Goal: Transaction & Acquisition: Purchase product/service

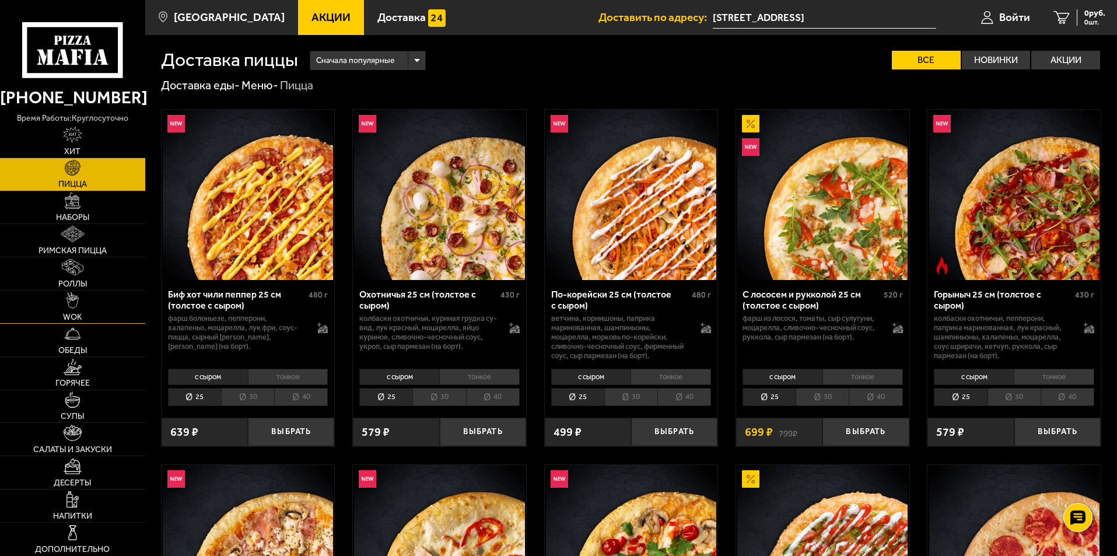
click at [83, 295] on link "WOK" at bounding box center [72, 307] width 145 height 33
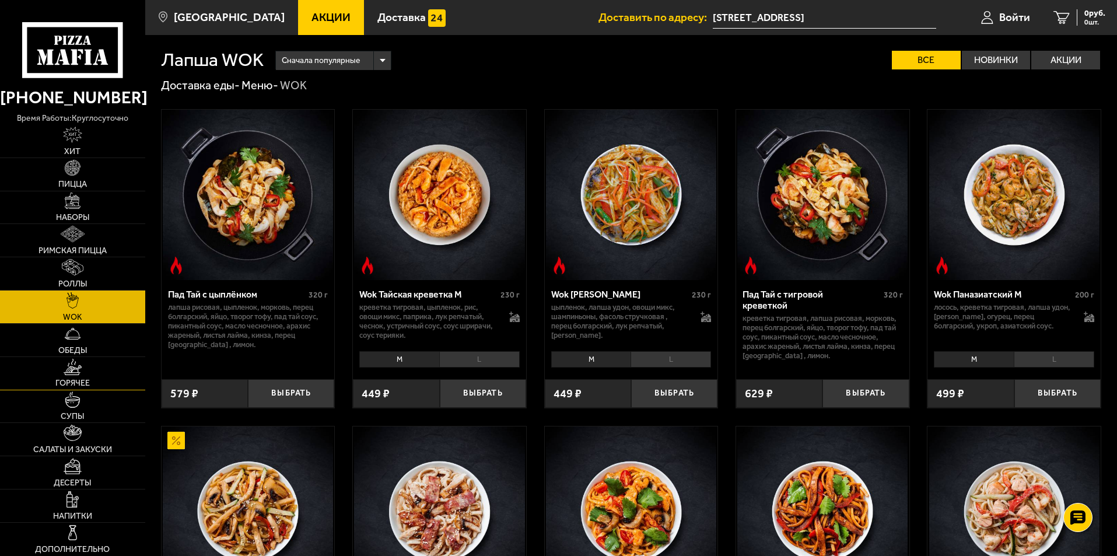
click at [87, 381] on span "Горячее" at bounding box center [72, 383] width 34 height 8
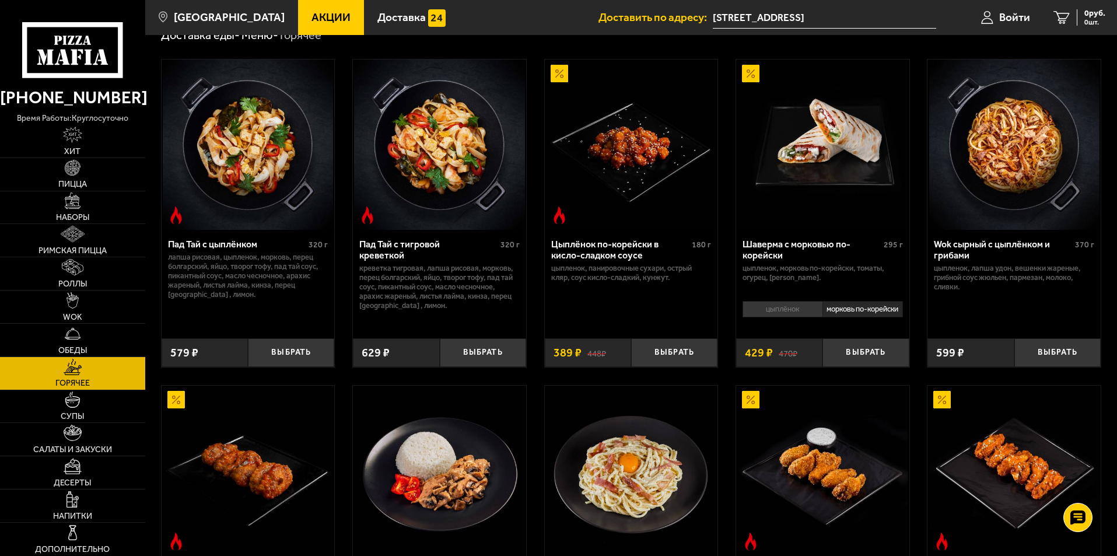
scroll to position [233, 0]
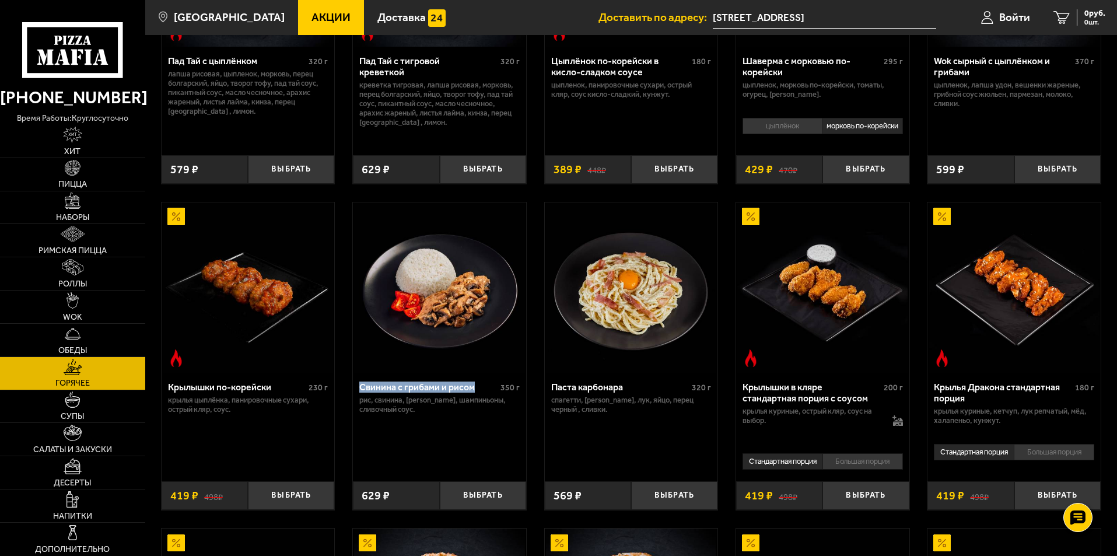
drag, startPoint x: 473, startPoint y: 393, endPoint x: 362, endPoint y: 393, distance: 110.8
click at [362, 393] on div "Свинина с грибами и рисом" at bounding box center [428, 387] width 138 height 11
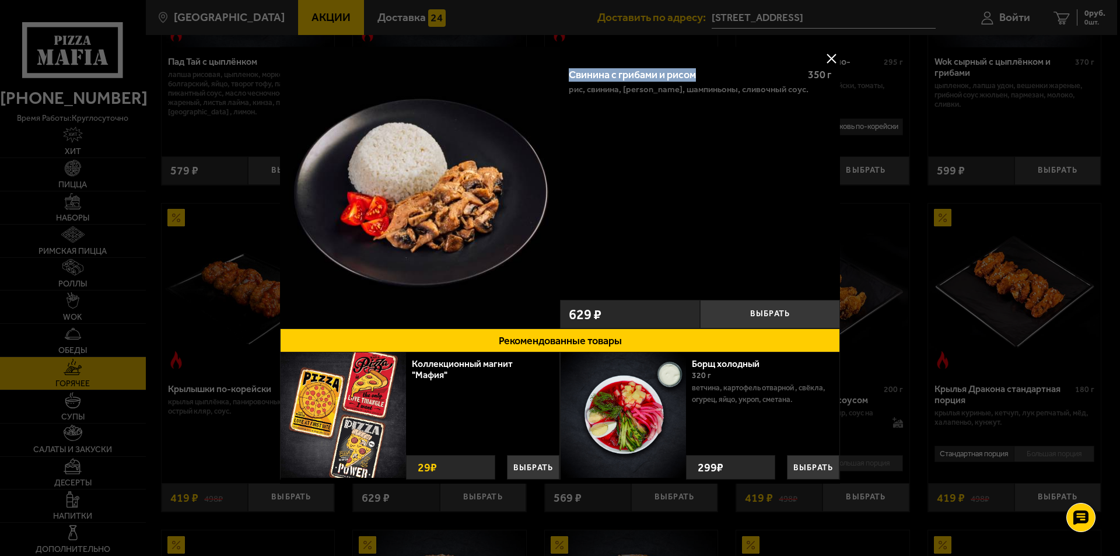
drag, startPoint x: 697, startPoint y: 73, endPoint x: 571, endPoint y: 79, distance: 125.6
click at [571, 79] on div "Свинина с грибами и рисом" at bounding box center [683, 75] width 229 height 13
copy div "Свинина с грибами и рисом"
click at [827, 58] on button at bounding box center [832, 59] width 18 height 18
